Goal: Task Accomplishment & Management: Manage account settings

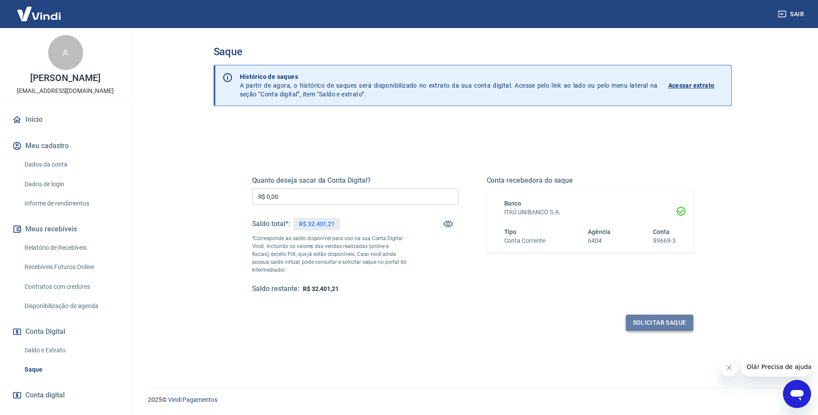
click at [666, 320] on button "Solicitar saque" at bounding box center [659, 322] width 67 height 16
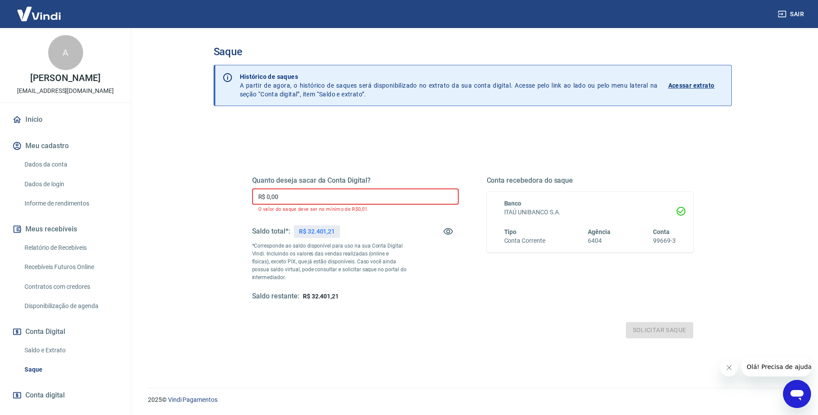
click at [283, 189] on input "R$ 0,00" at bounding box center [355, 196] width 207 height 16
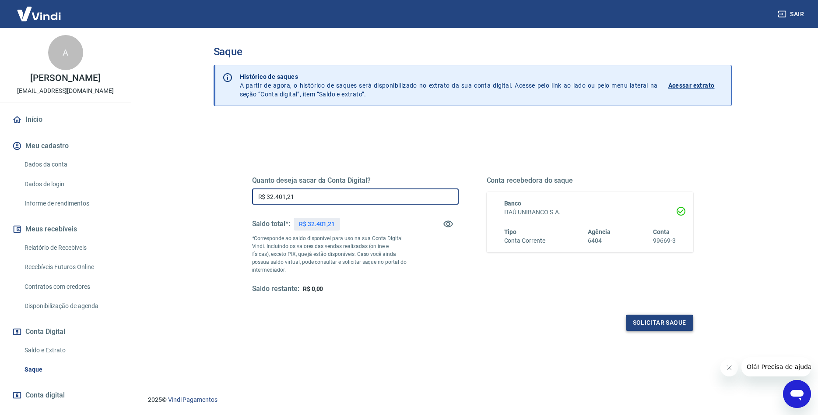
type input "R$ 32.401,21"
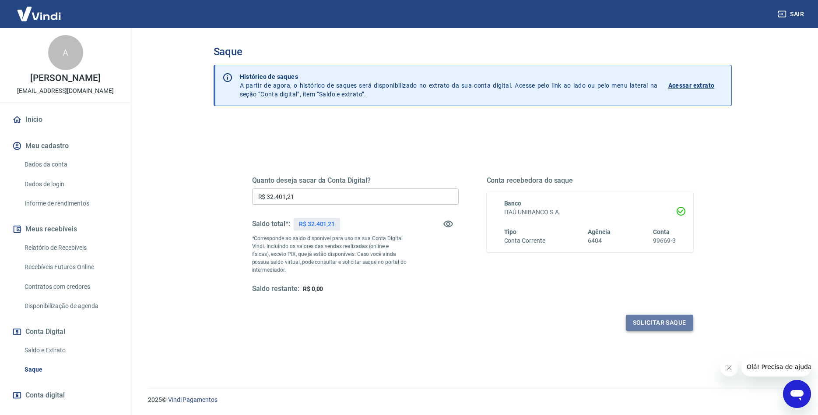
click at [675, 322] on button "Solicitar saque" at bounding box center [659, 322] width 67 height 16
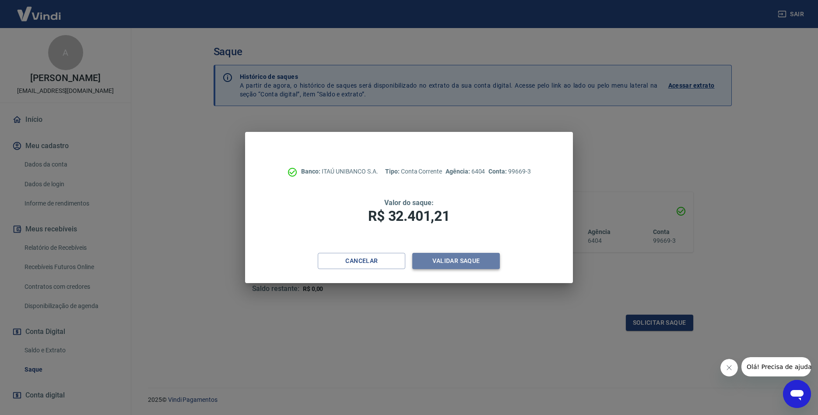
click at [472, 260] on button "Validar saque" at bounding box center [456, 261] width 88 height 16
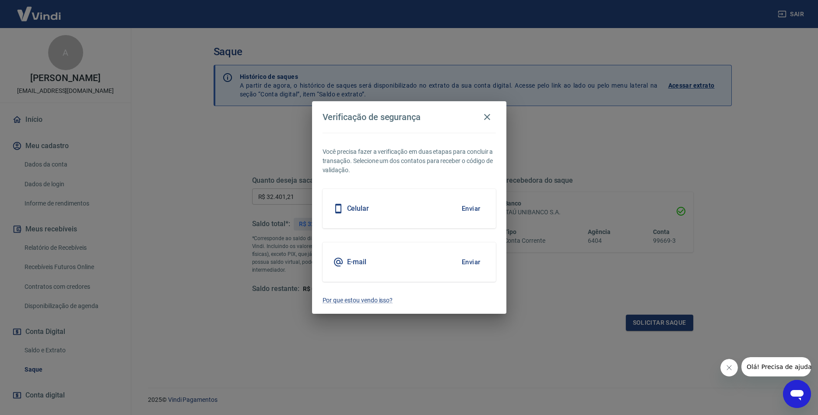
click at [479, 211] on button "Enviar" at bounding box center [471, 208] width 28 height 18
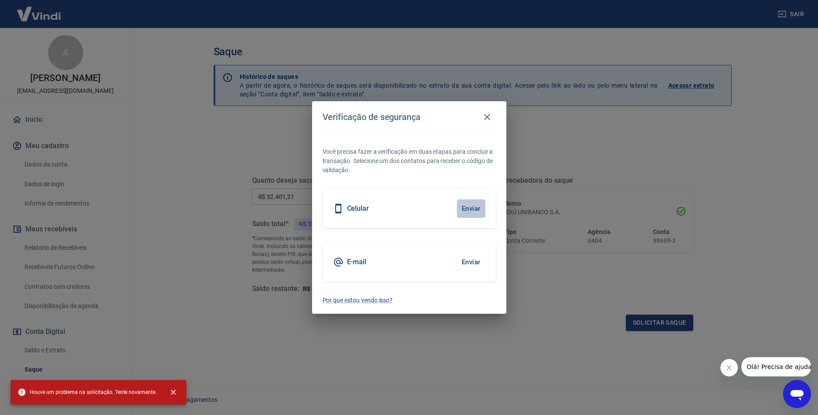
click at [468, 203] on button "Enviar" at bounding box center [471, 208] width 28 height 18
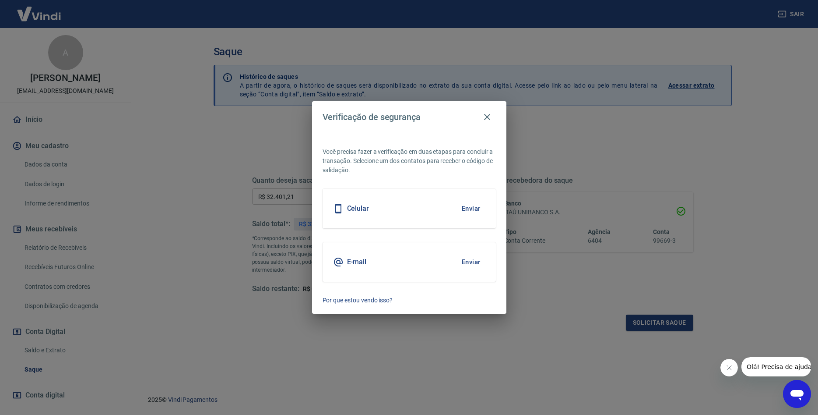
click at [729, 364] on icon "Fechar mensagem da empresa" at bounding box center [729, 367] width 7 height 7
click at [469, 208] on button "Enviar" at bounding box center [471, 208] width 28 height 18
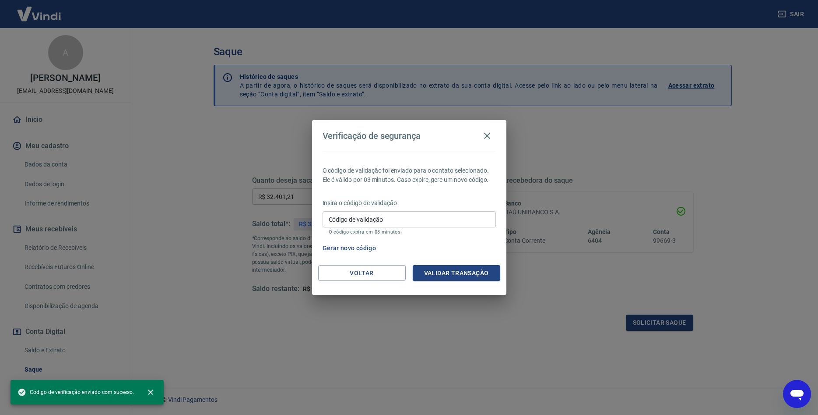
click at [370, 214] on input "Código de validação" at bounding box center [409, 219] width 173 height 16
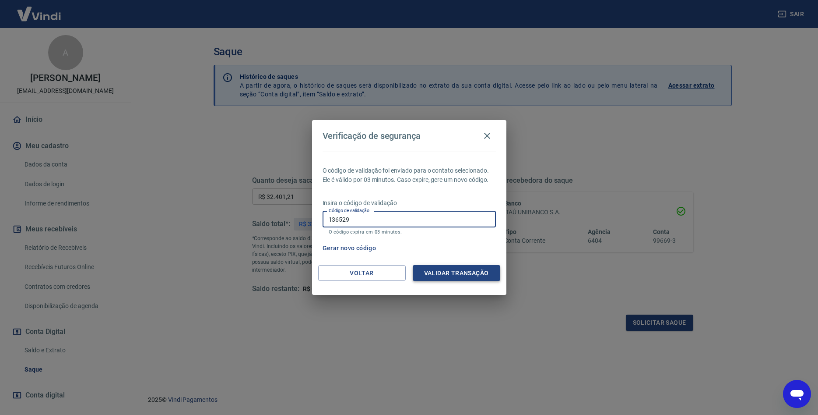
type input "136529"
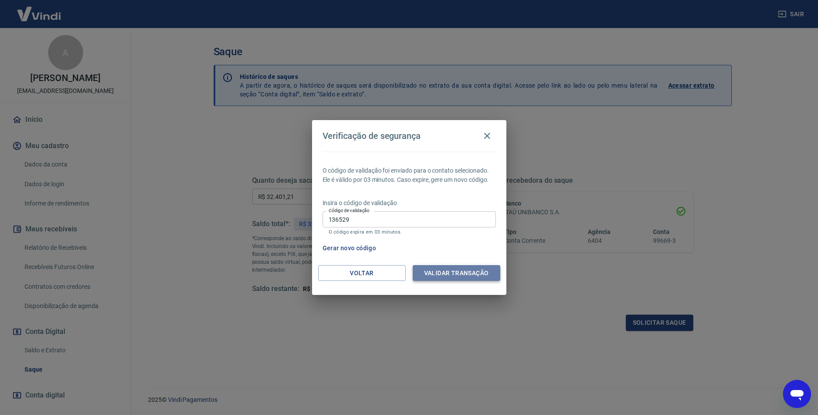
click at [450, 268] on button "Validar transação" at bounding box center [457, 273] width 88 height 16
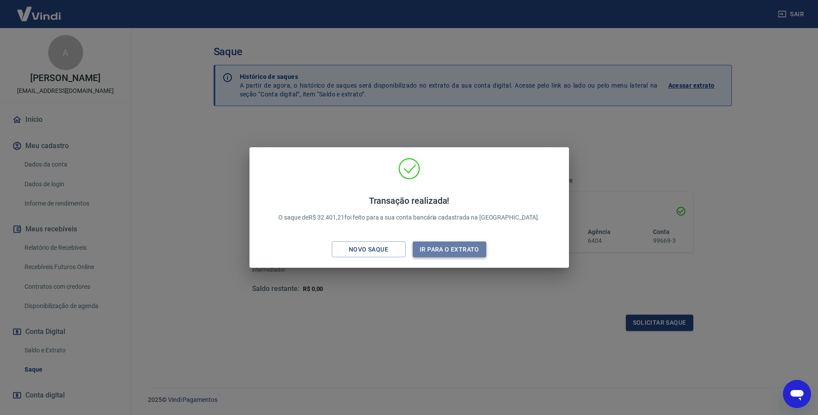
click at [446, 251] on button "Ir para o extrato" at bounding box center [450, 249] width 74 height 16
